Goal: Find contact information: Find contact information

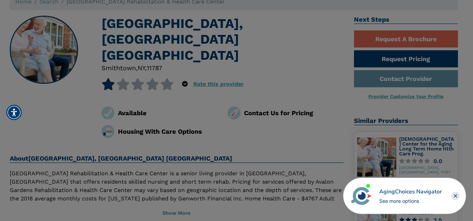
scroll to position [29, 0]
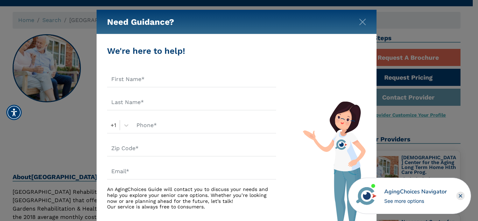
click at [369, 20] on div "Need Guidance?" at bounding box center [237, 22] width 280 height 24
click at [366, 20] on img "Close" at bounding box center [362, 22] width 7 height 7
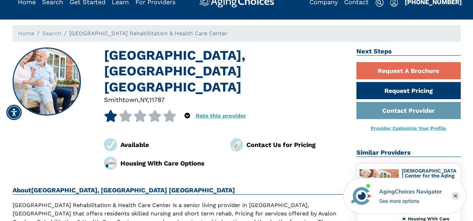
scroll to position [0, 0]
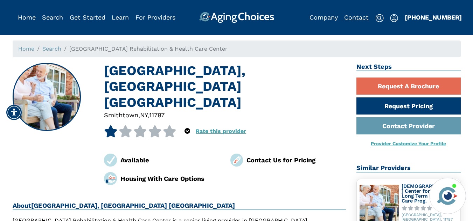
click at [352, 14] on link "Contact" at bounding box center [356, 17] width 24 height 7
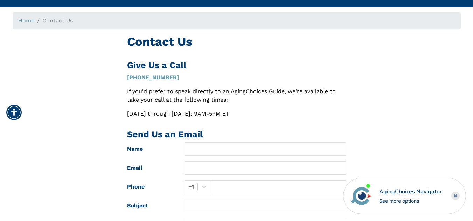
scroll to position [30, 0]
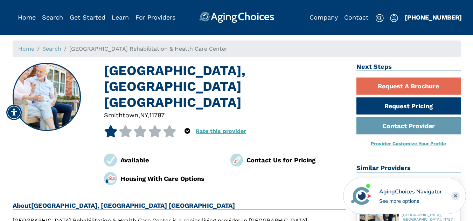
click at [88, 18] on link "Get Started" at bounding box center [88, 17] width 36 height 7
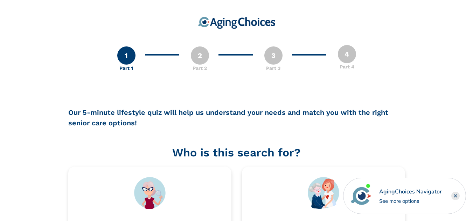
click at [455, 197] on rect "Close" at bounding box center [455, 196] width 8 height 8
